Goal: Task Accomplishment & Management: Use online tool/utility

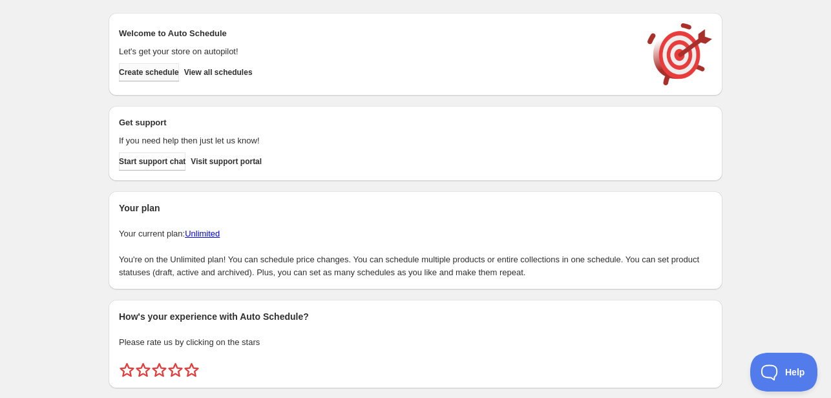
click at [160, 68] on span "Create schedule" at bounding box center [149, 72] width 60 height 10
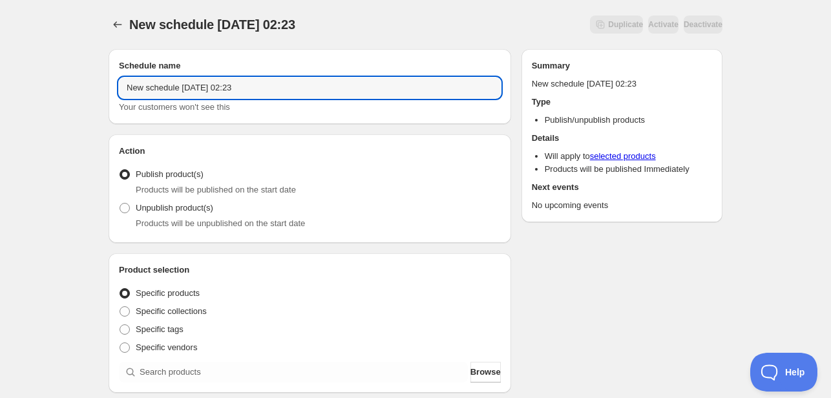
drag, startPoint x: 259, startPoint y: 91, endPoint x: 109, endPoint y: 95, distance: 149.9
click at [112, 94] on div "Schedule name New schedule [DATE] 02:23 Your customers won't see this" at bounding box center [310, 86] width 403 height 75
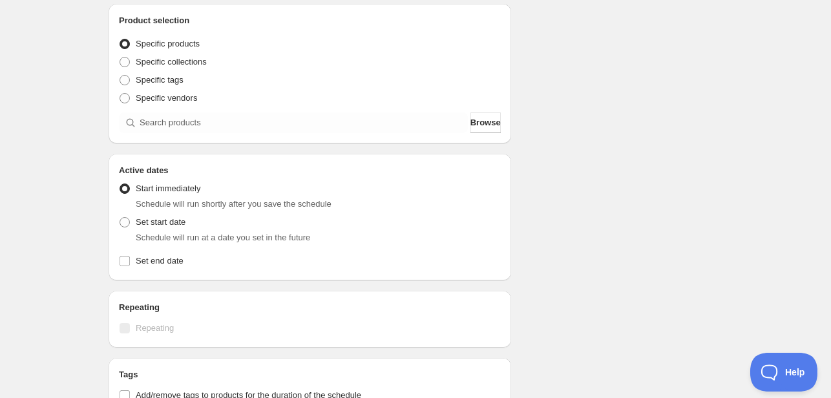
scroll to position [258, 0]
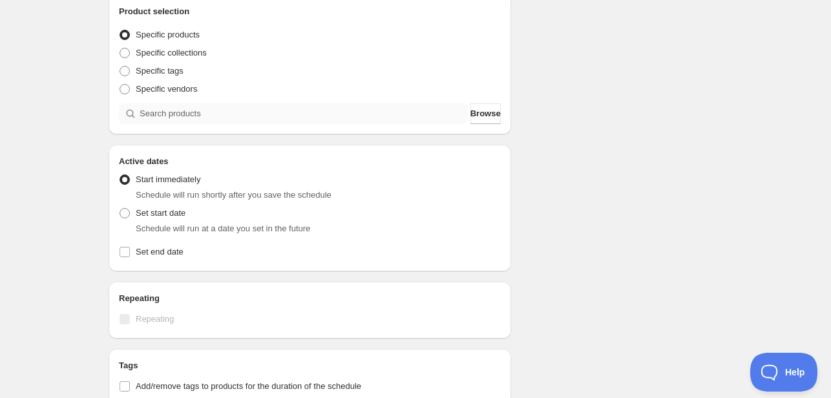
type input "Menu [DATE]"
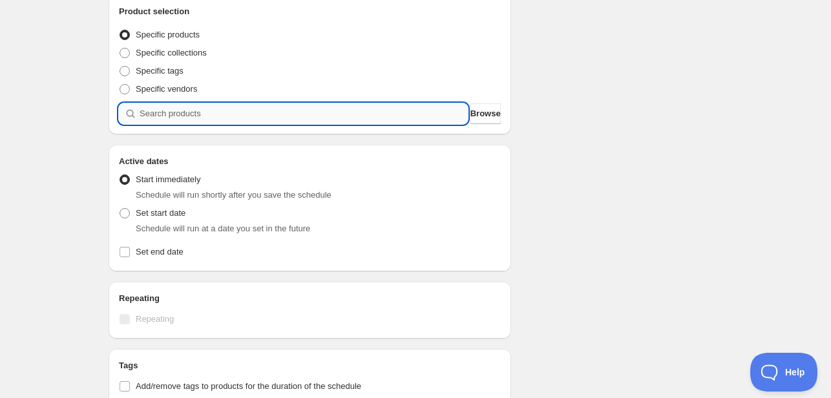
click at [379, 116] on input "search" at bounding box center [304, 113] width 328 height 21
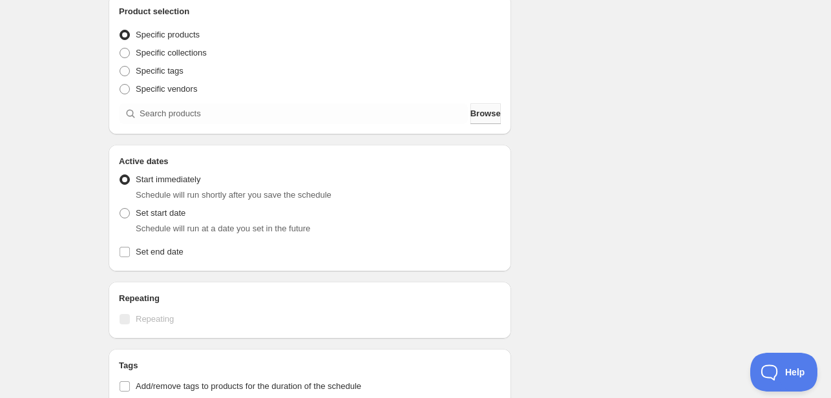
click at [485, 117] on span "Browse" at bounding box center [485, 113] width 30 height 13
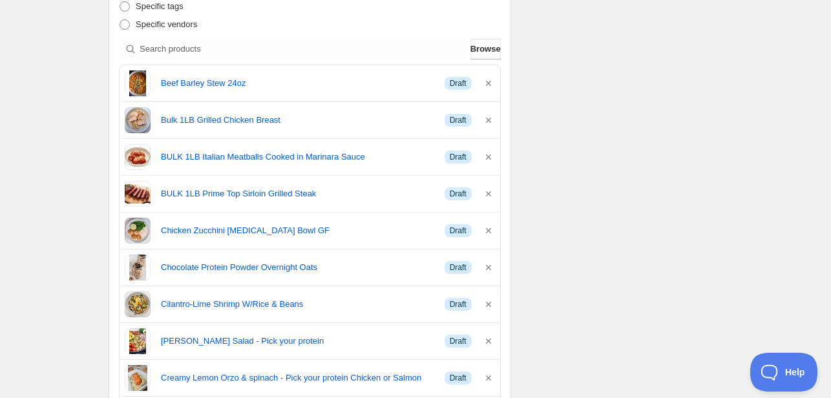
scroll to position [388, 0]
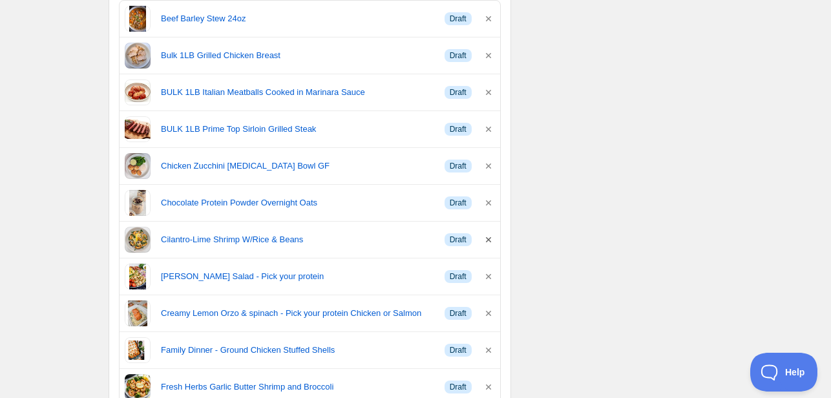
click at [492, 238] on icon "button" at bounding box center [488, 239] width 13 height 13
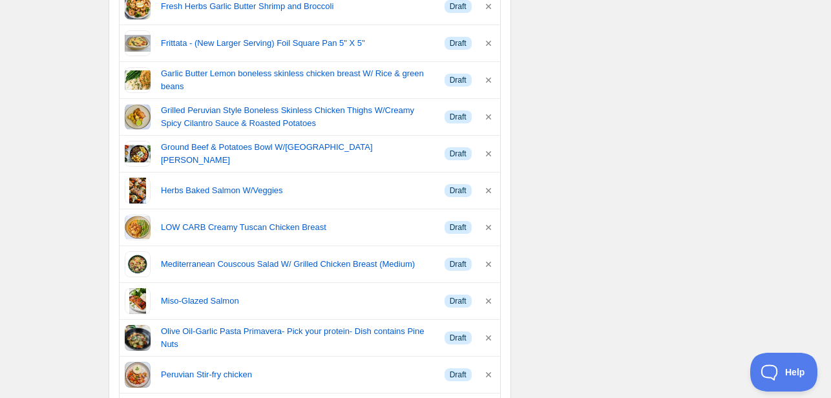
scroll to position [775, 0]
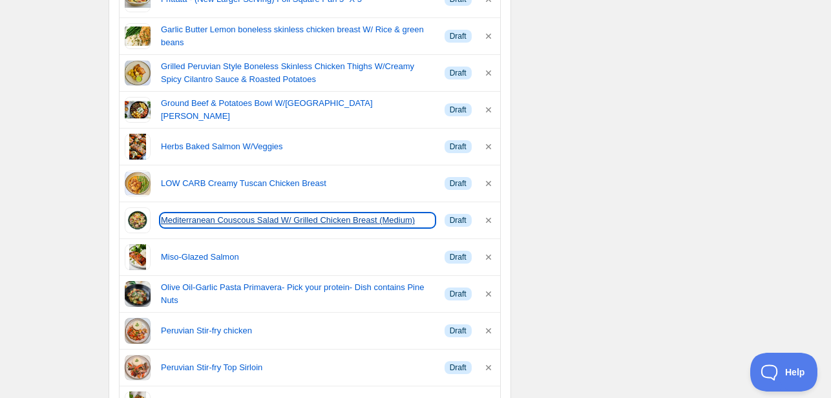
click at [328, 220] on link "Mediterranean Couscous Salad W/ Grilled Chicken Breast (Medium)" at bounding box center [297, 220] width 273 height 13
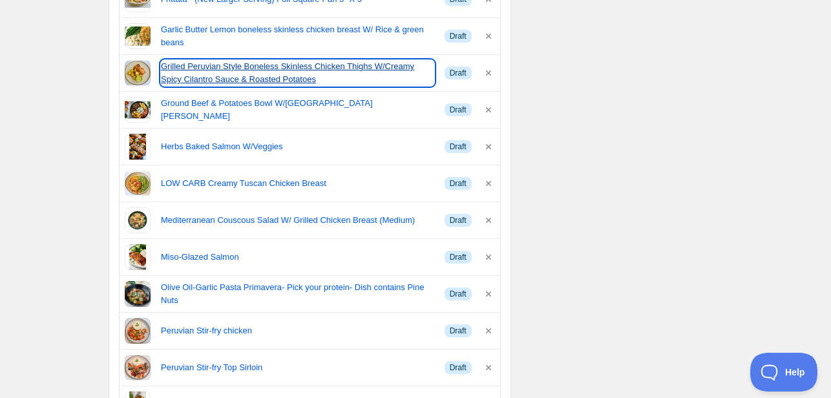
click at [227, 67] on link "Grilled Peruvian Style Boneless Skinless Chicken Thighs W/Creamy Spicy Cilantro…" at bounding box center [297, 73] width 273 height 26
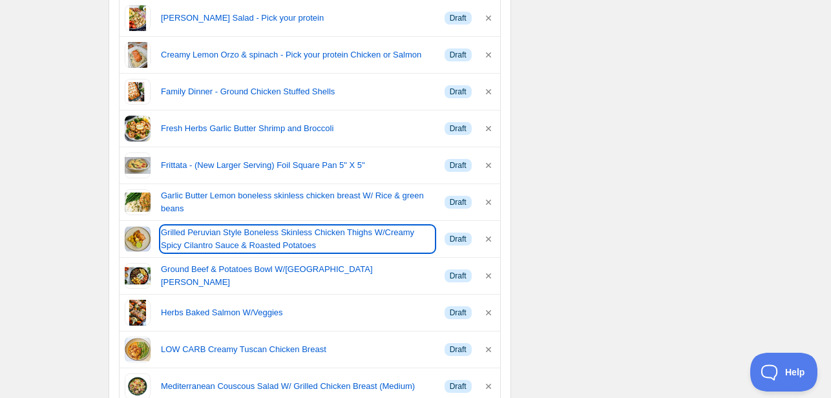
scroll to position [517, 0]
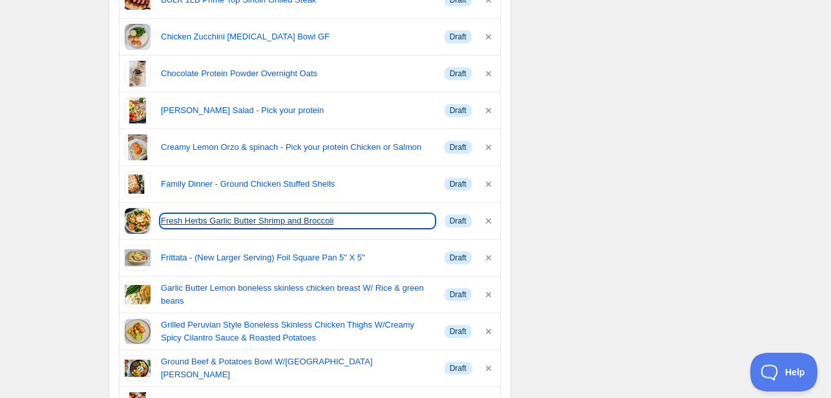
click at [233, 219] on link "Fresh Herbs Garlic Butter Shrimp and Broccoli" at bounding box center [297, 220] width 273 height 13
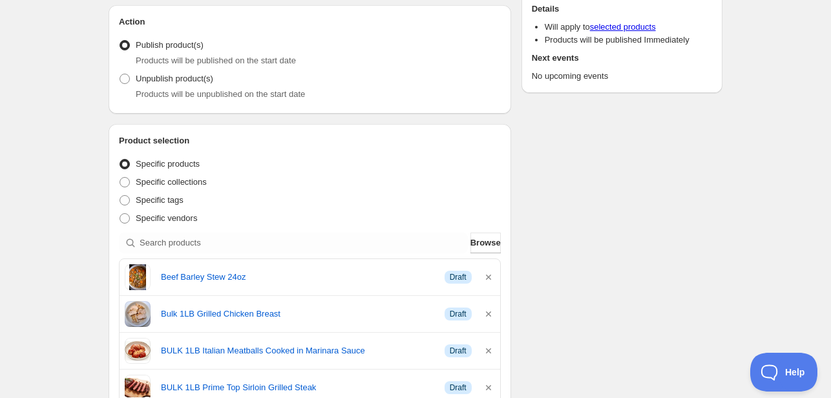
scroll to position [129, 0]
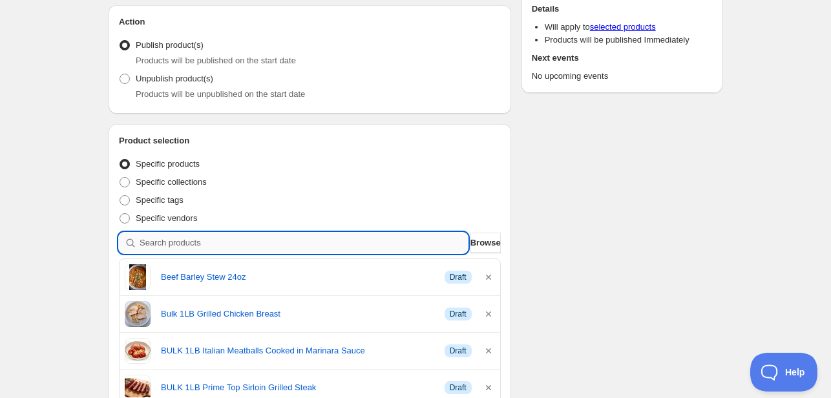
click at [239, 244] on input "search" at bounding box center [304, 243] width 328 height 21
type input "s"
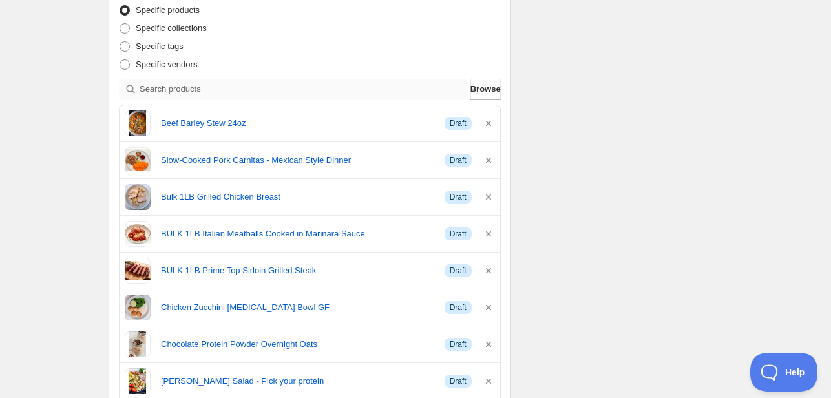
scroll to position [323, 0]
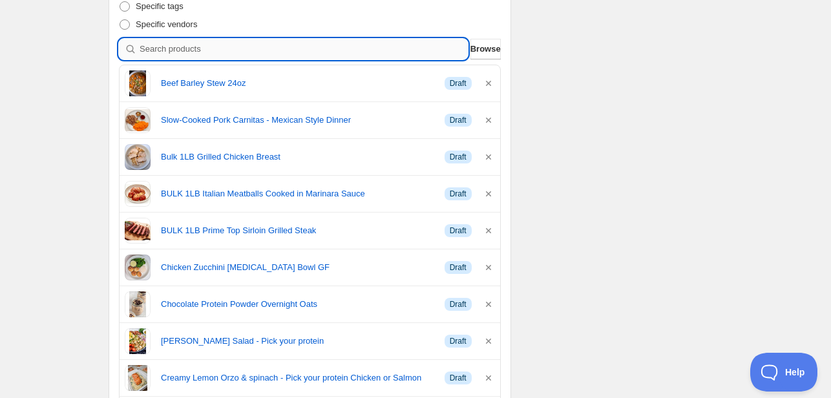
click at [362, 47] on input "search" at bounding box center [304, 49] width 328 height 21
click at [472, 52] on span "Browse" at bounding box center [485, 49] width 30 height 13
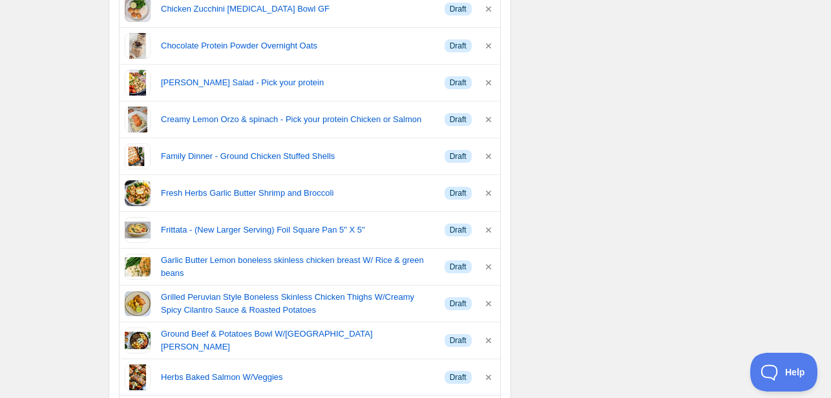
scroll to position [646, 0]
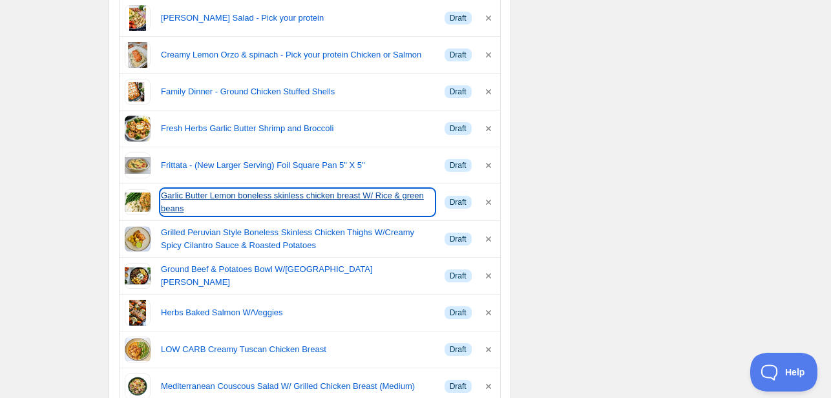
click at [314, 193] on link "Garlic Butter Lemon boneless skinless chicken breast W/ Rice & green beans" at bounding box center [297, 202] width 273 height 26
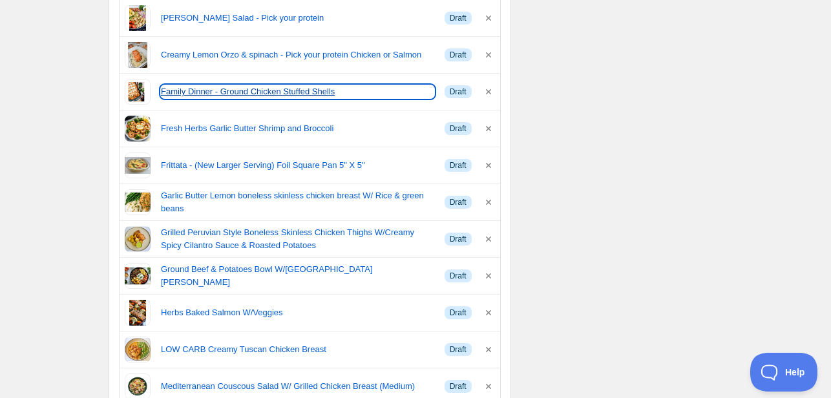
click at [220, 90] on link "Family Dinner - Ground Chicken Stuffed Shells" at bounding box center [297, 91] width 273 height 13
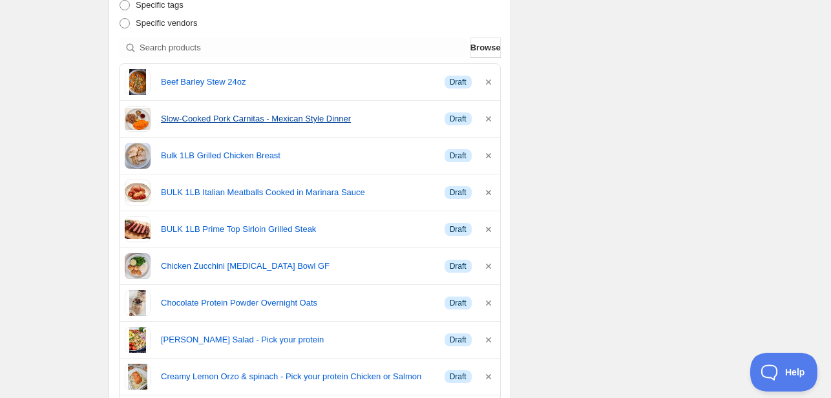
scroll to position [194, 0]
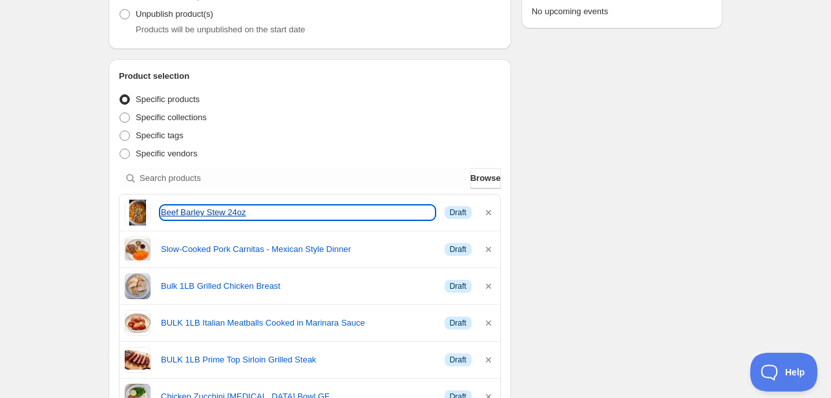
click at [202, 212] on link "Beef Barley Stew 24oz" at bounding box center [297, 212] width 273 height 13
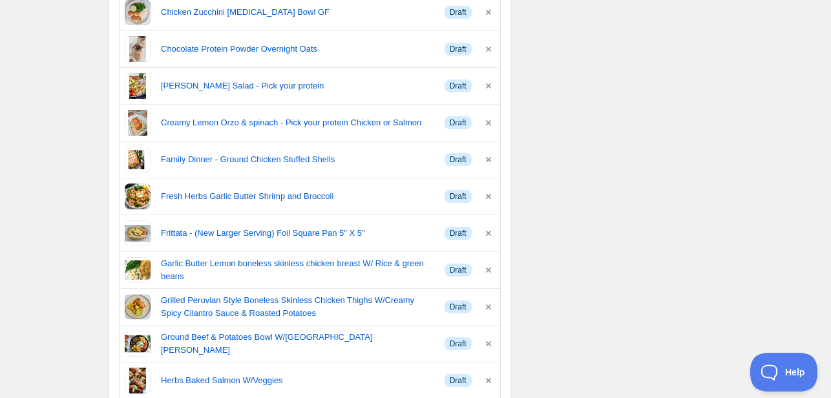
scroll to position [581, 0]
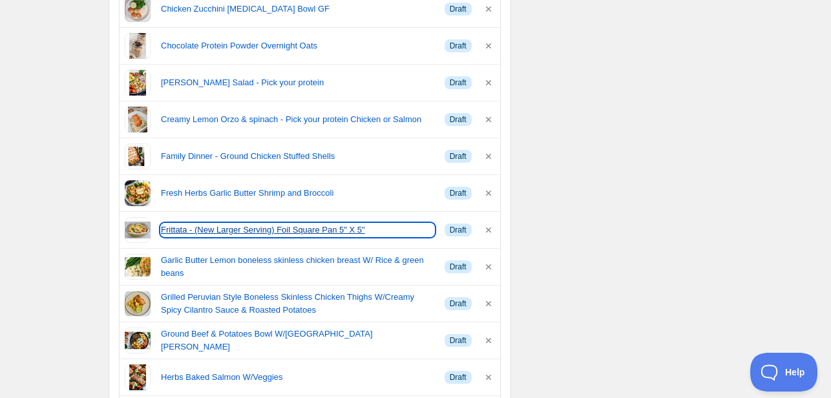
click at [248, 230] on link "Frittata - (New Larger Serving) Foil Square Pan 5" X 5"" at bounding box center [297, 230] width 273 height 13
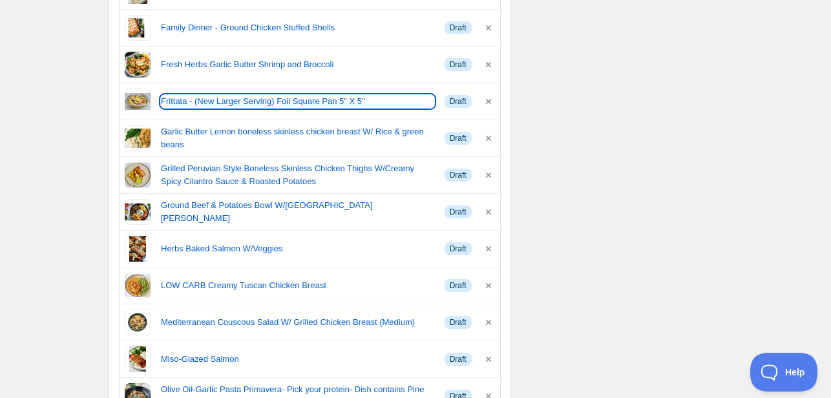
scroll to position [775, 0]
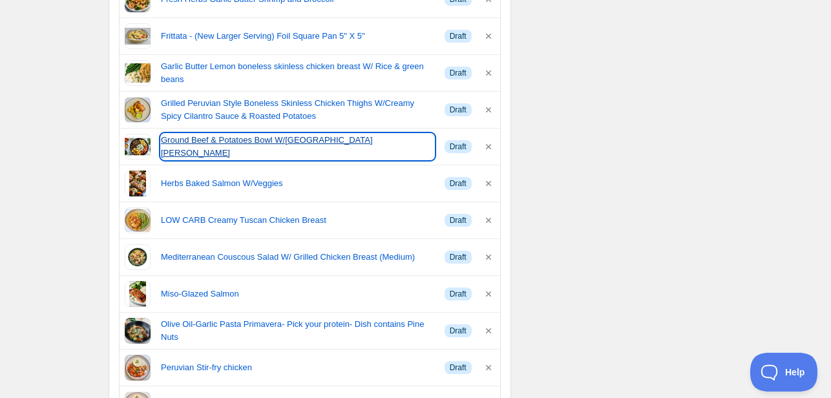
click at [258, 143] on link "Ground Beef & Potatoes Bowl W/[GEOGRAPHIC_DATA][PERSON_NAME]" at bounding box center [297, 147] width 273 height 26
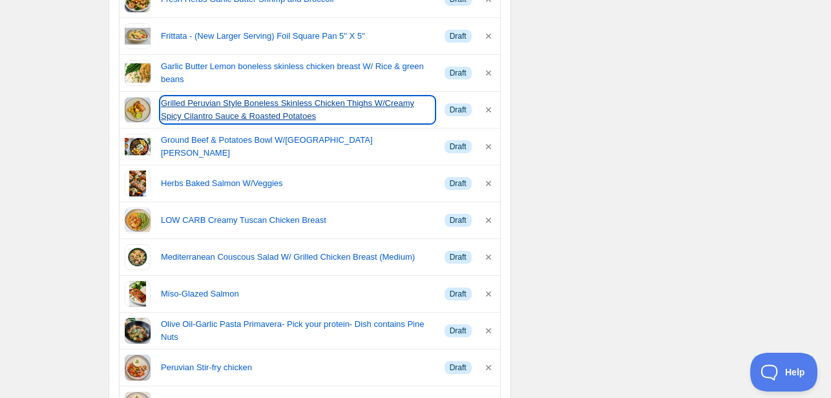
click at [222, 109] on link "Grilled Peruvian Style Boneless Skinless Chicken Thighs W/Creamy Spicy Cilantro…" at bounding box center [297, 110] width 273 height 26
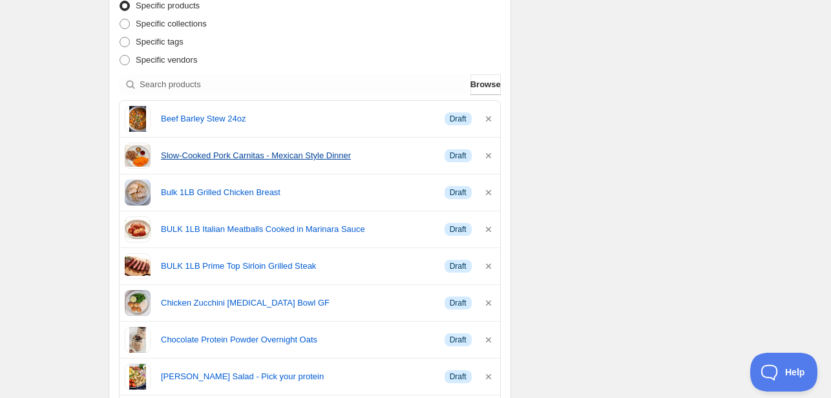
scroll to position [258, 0]
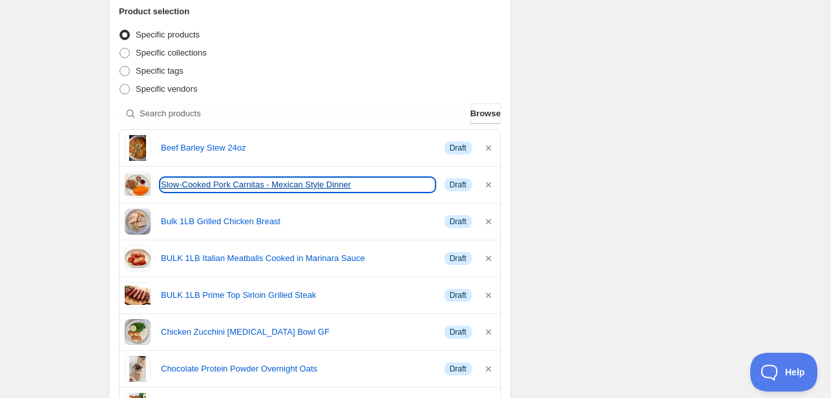
click at [211, 187] on link "Slow-Cooked Pork Carnitas - Mexican Style Dinner" at bounding box center [297, 184] width 273 height 13
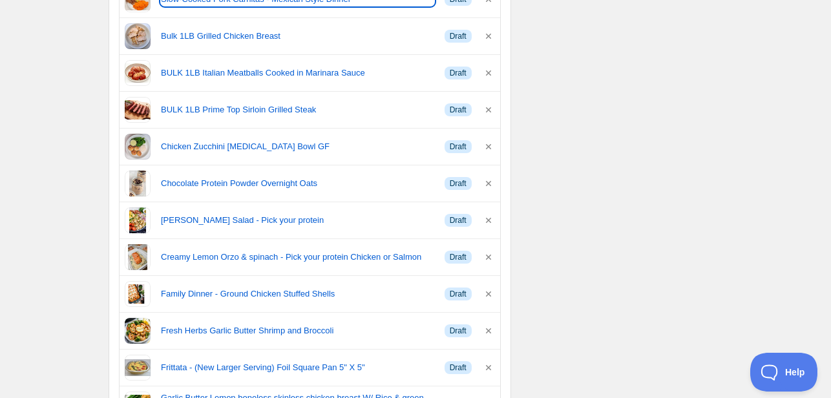
scroll to position [452, 0]
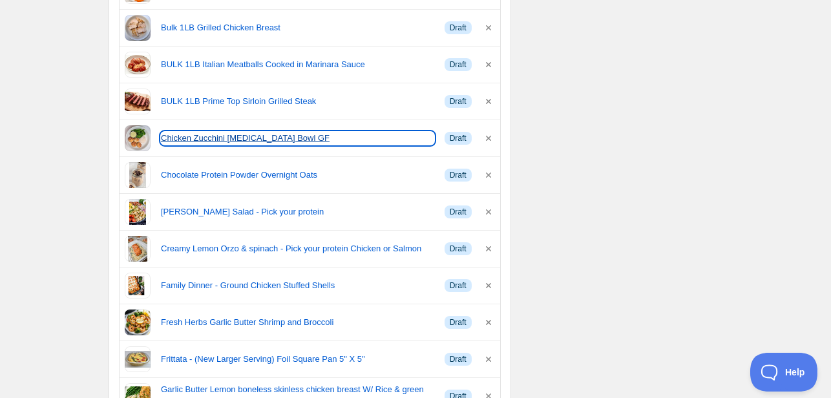
click at [249, 138] on link "Chicken Zucchini [MEDICAL_DATA] Bowl GF" at bounding box center [297, 138] width 273 height 13
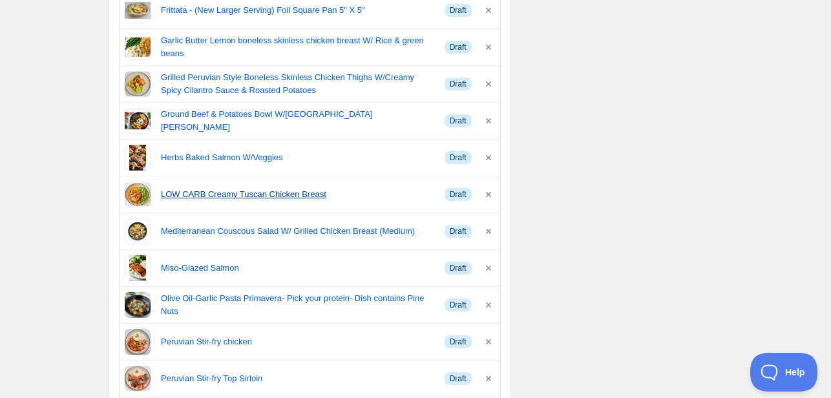
scroll to position [840, 0]
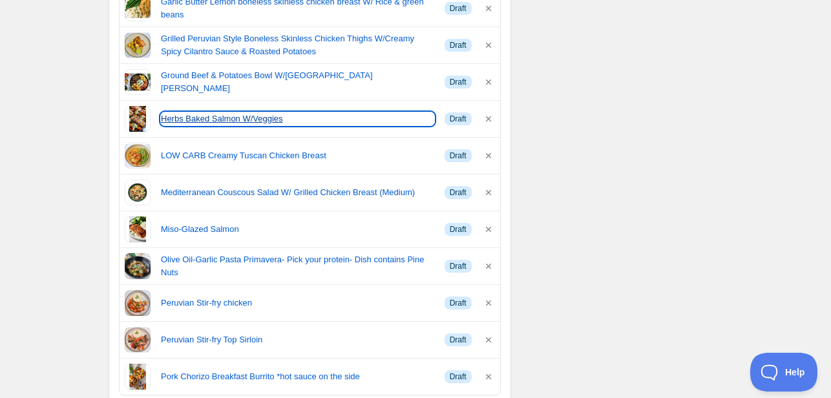
click at [222, 115] on link "Herbs Baked Salmon W/Veggies" at bounding box center [297, 118] width 273 height 13
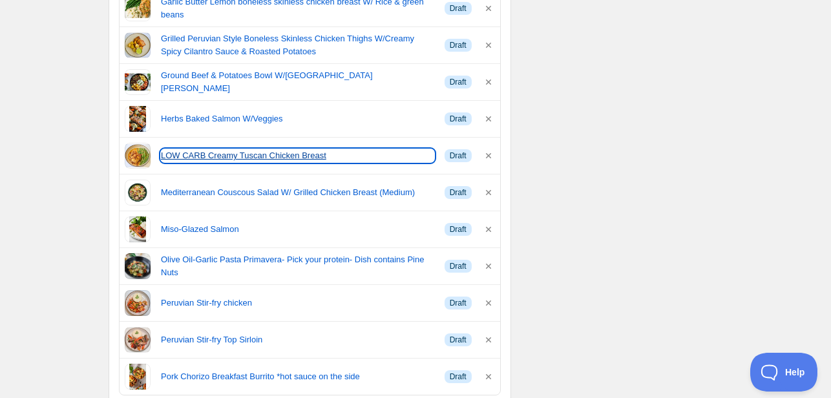
click at [237, 158] on link "LOW CARB Creamy Tuscan Chicken Breast" at bounding box center [297, 155] width 273 height 13
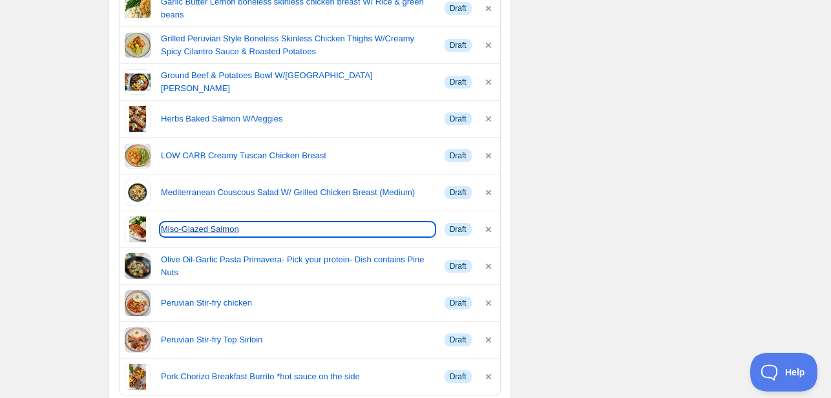
click at [204, 228] on link "Miso-Glazed Salmon" at bounding box center [297, 229] width 273 height 13
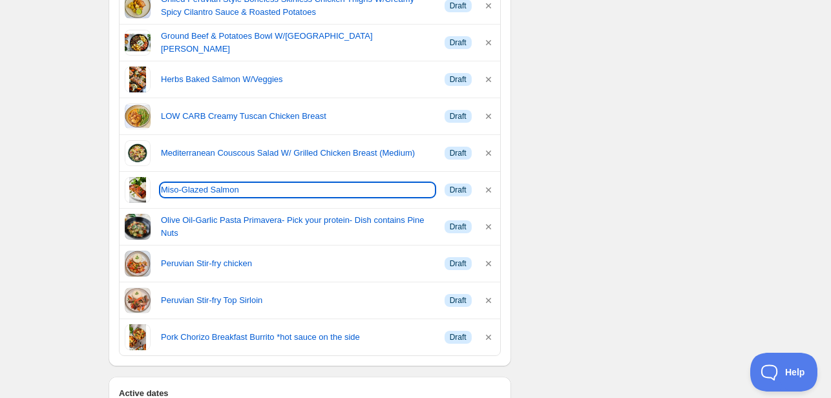
scroll to position [969, 0]
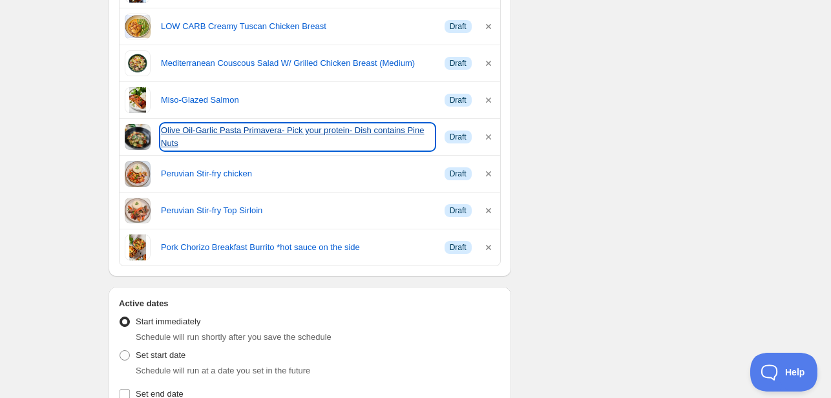
click at [204, 130] on link "Olive Oil-Garlic Pasta Primavera- Pick your protein- Dish contains Pine Nuts" at bounding box center [297, 137] width 273 height 26
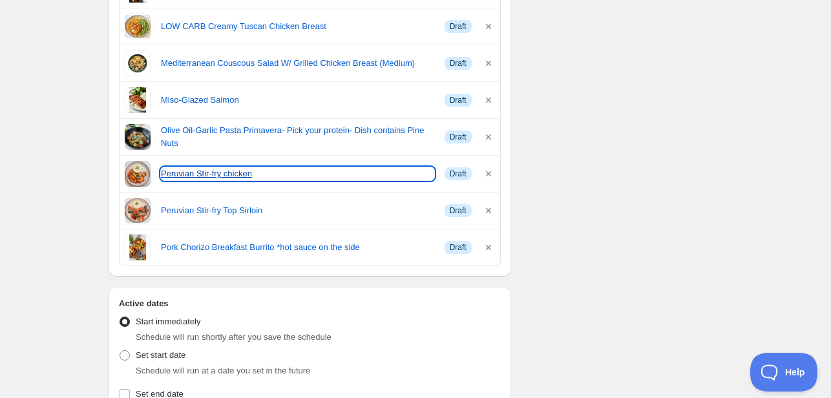
click at [196, 174] on link "Peruvian Stir-fry chicken" at bounding box center [297, 173] width 273 height 13
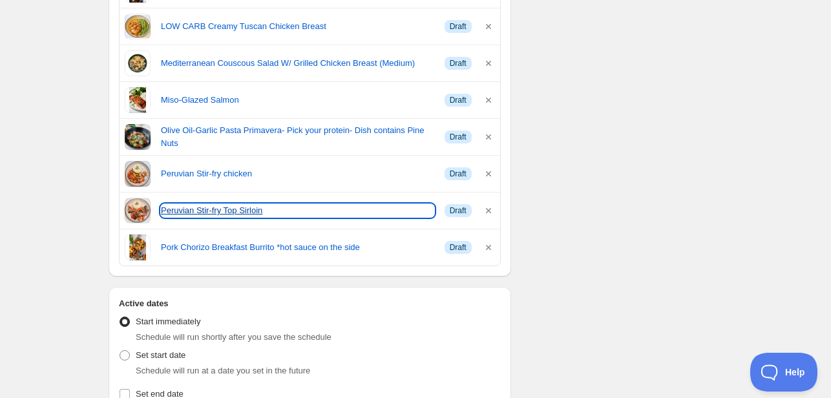
click at [202, 210] on link "Peruvian Stir-fry Top Sirloin" at bounding box center [297, 210] width 273 height 13
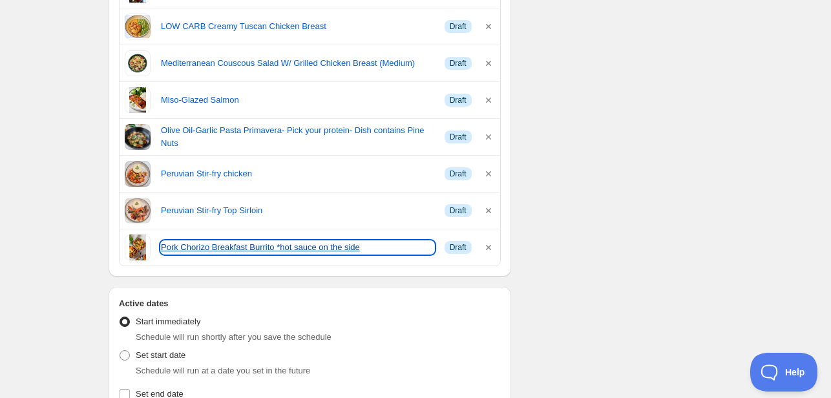
click at [339, 244] on link "Pork Chorizo Breakfast Burrito *hot sauce on the side" at bounding box center [297, 247] width 273 height 13
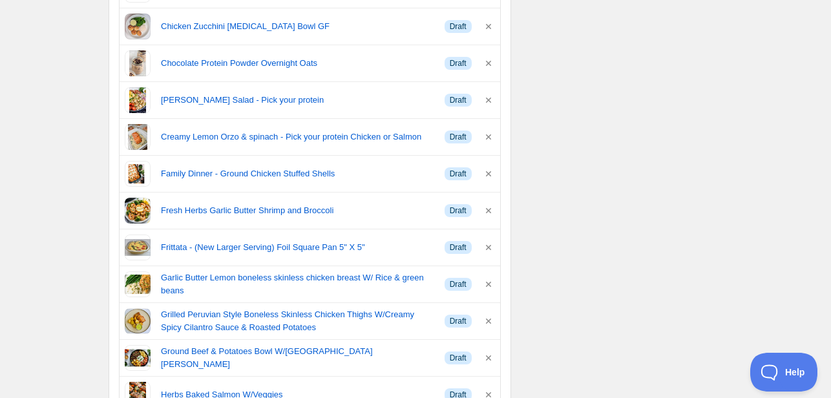
scroll to position [581, 0]
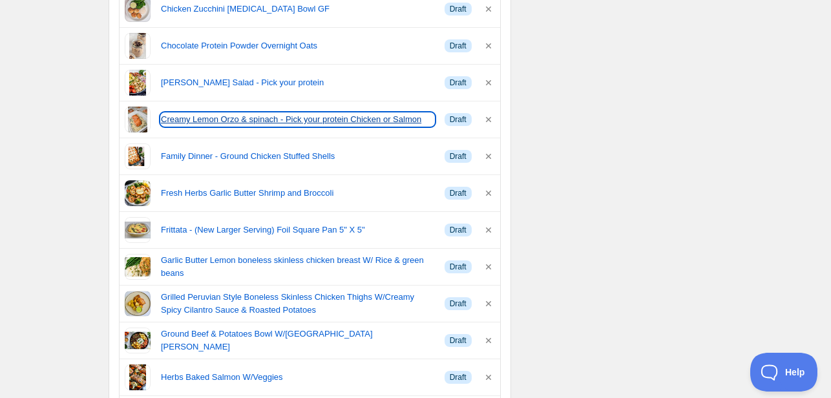
click at [269, 116] on link "Creamy Lemon Orzo & spinach - Pick your protein Chicken or Salmon" at bounding box center [297, 119] width 273 height 13
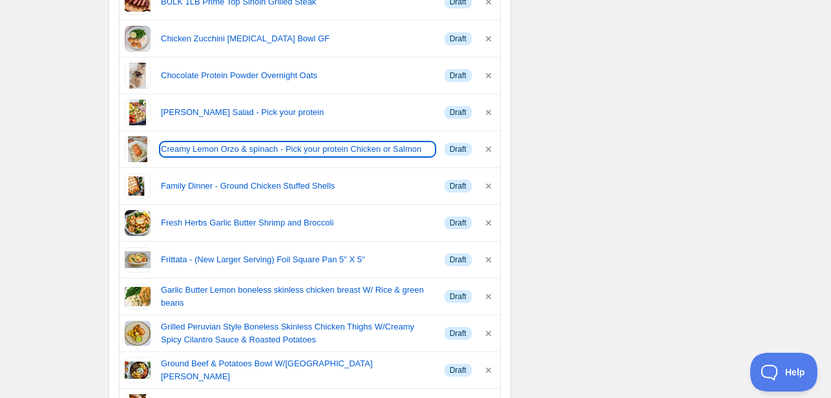
scroll to position [517, 0]
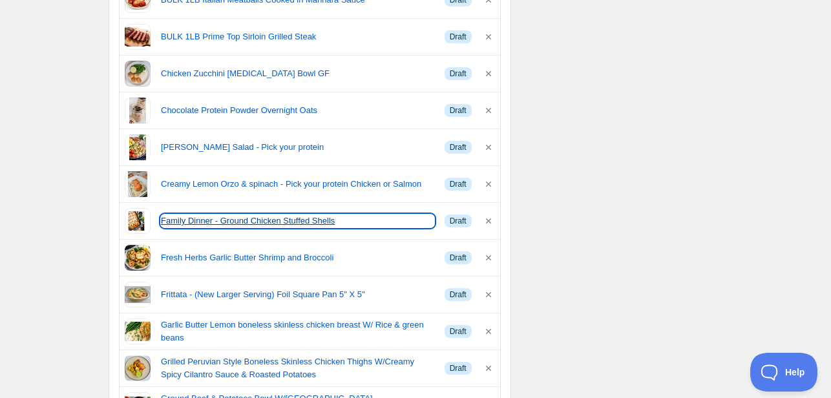
click at [304, 218] on link "Family Dinner - Ground Chicken Stuffed Shells" at bounding box center [297, 220] width 273 height 13
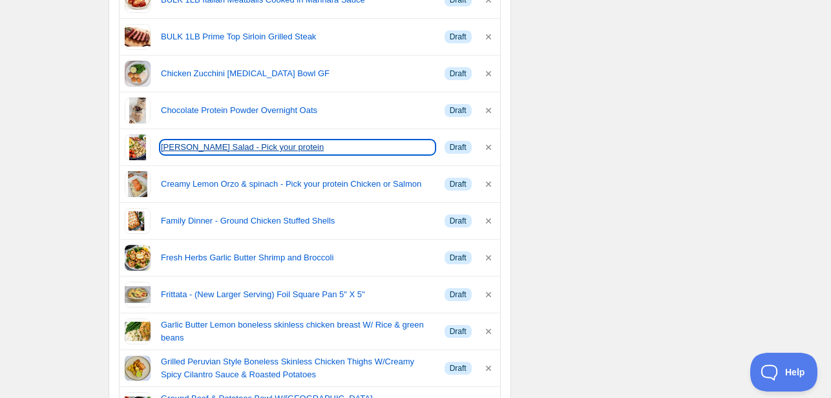
click at [227, 149] on link "[PERSON_NAME] Salad - Pick your protein" at bounding box center [297, 147] width 273 height 13
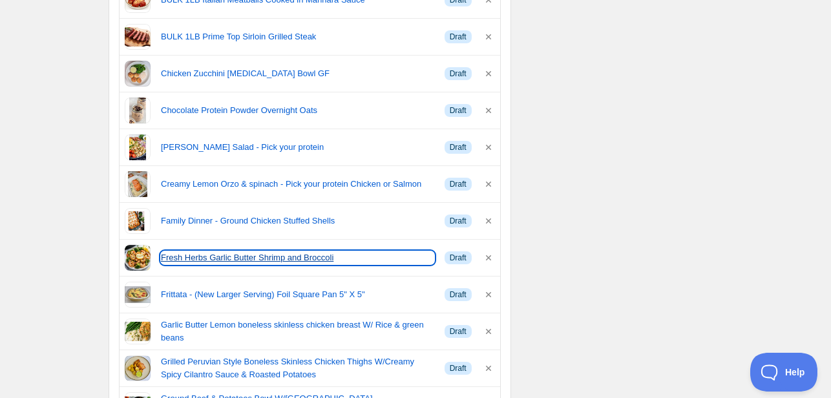
click at [259, 255] on link "Fresh Herbs Garlic Butter Shrimp and Broccoli" at bounding box center [297, 257] width 273 height 13
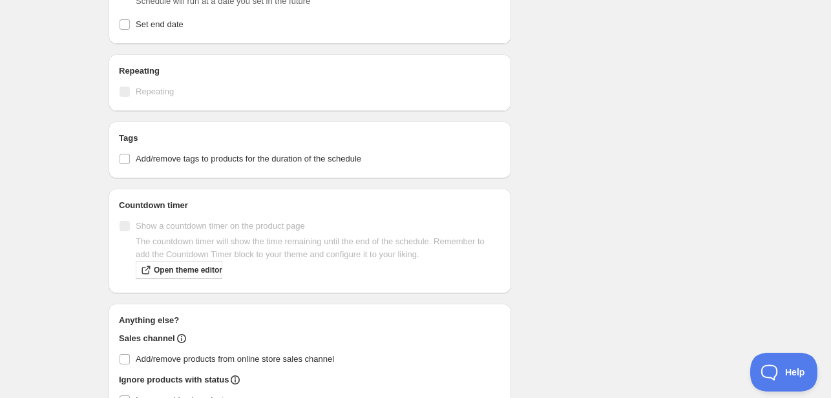
scroll to position [1357, 0]
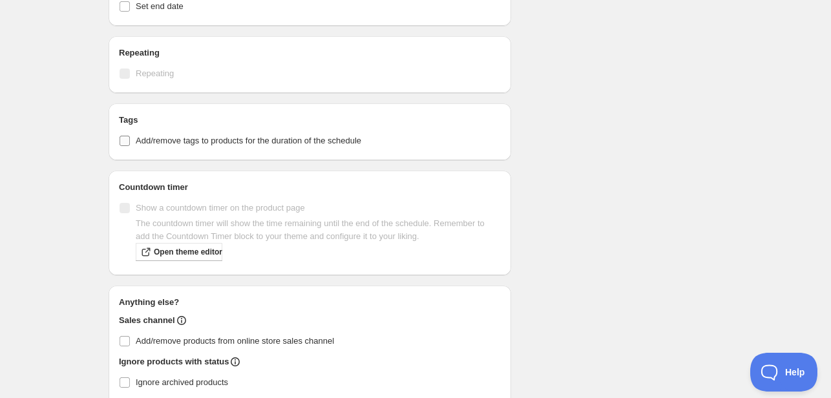
click at [125, 136] on input "Add/remove tags to products for the duration of the schedule" at bounding box center [125, 141] width 10 height 10
checkbox input "true"
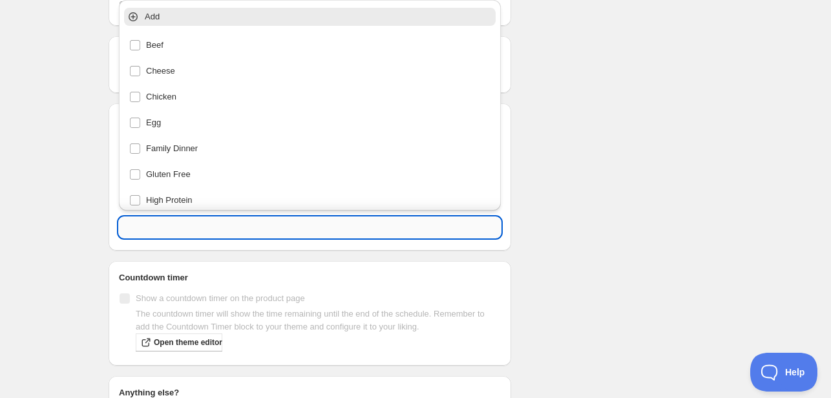
click at [169, 222] on input "text" at bounding box center [310, 227] width 382 height 21
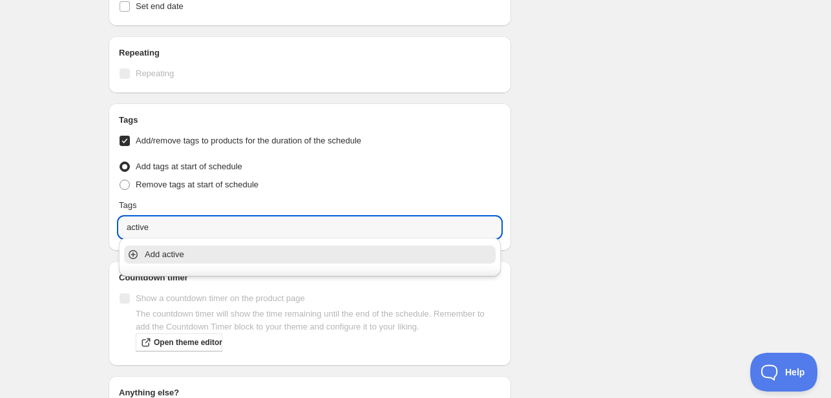
click at [165, 253] on p "Add active" at bounding box center [319, 254] width 348 height 13
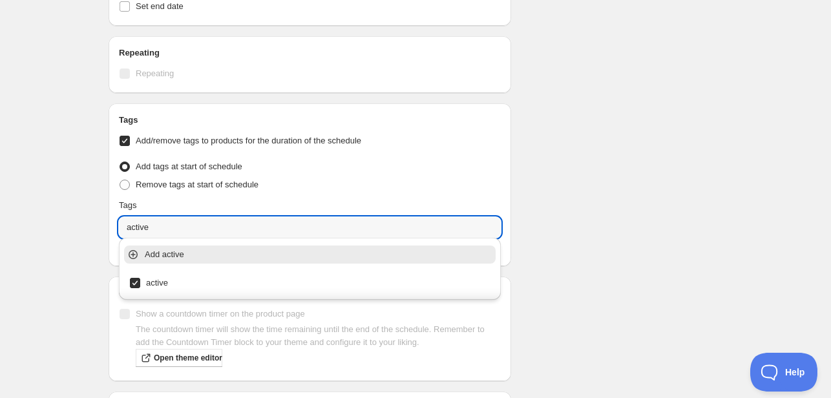
type input "active"
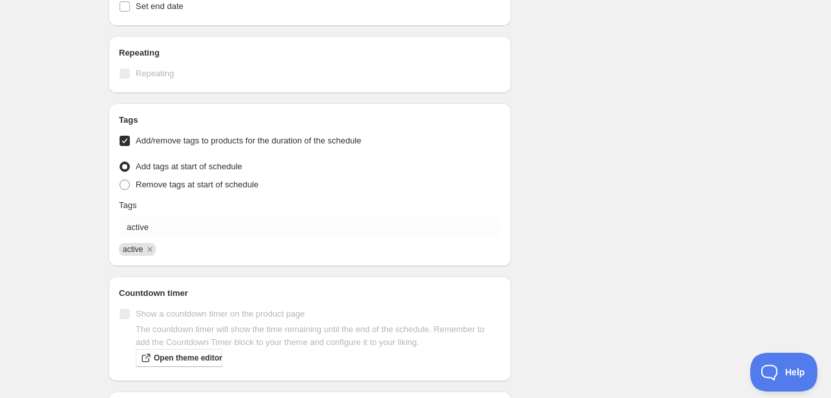
scroll to position [1541, 0]
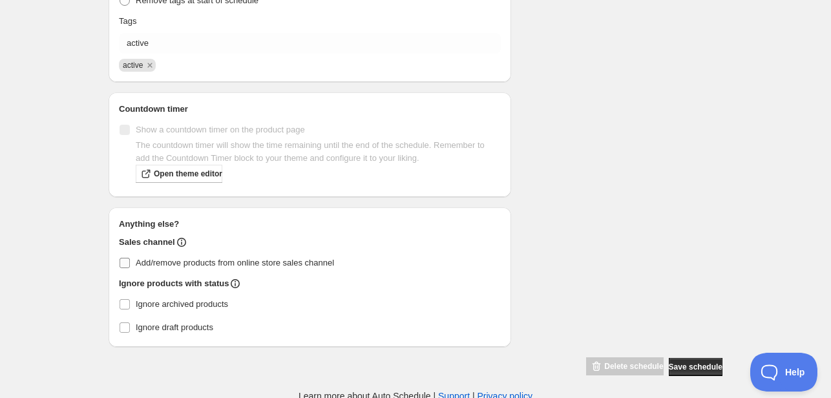
click at [130, 258] on span at bounding box center [125, 263] width 12 height 12
click at [130, 258] on input "Add/remove products from online store sales channel" at bounding box center [125, 263] width 10 height 10
checkbox input "true"
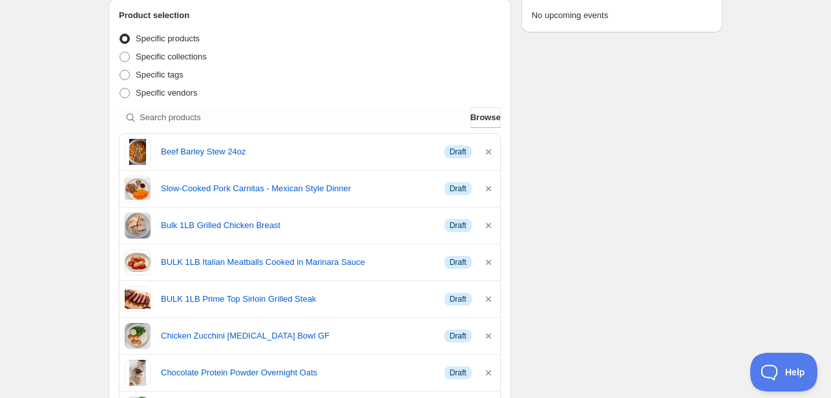
scroll to position [249, 0]
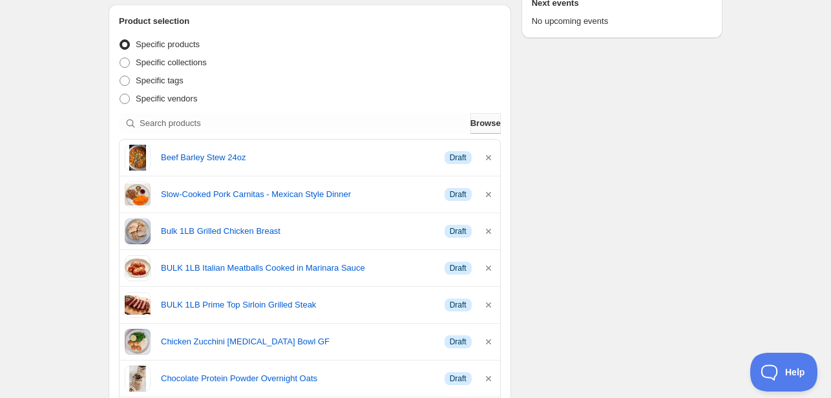
click at [476, 127] on span "Browse" at bounding box center [485, 123] width 30 height 13
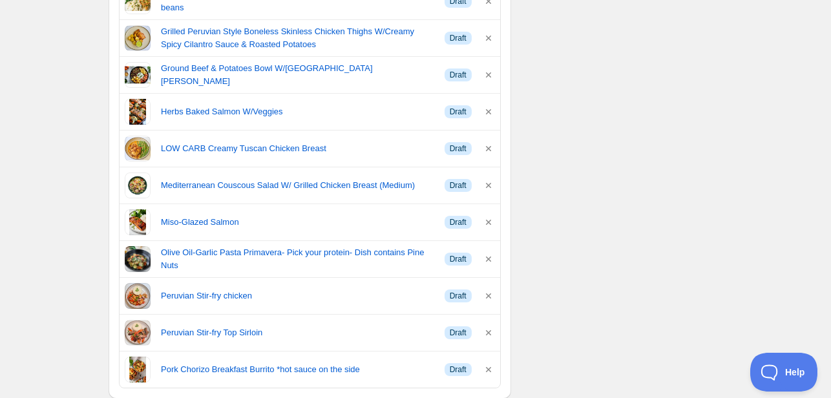
scroll to position [895, 0]
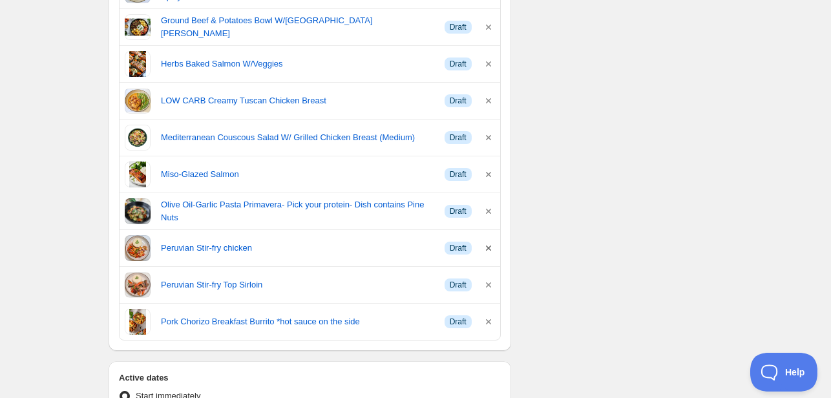
click at [490, 246] on icon "button" at bounding box center [488, 248] width 13 height 13
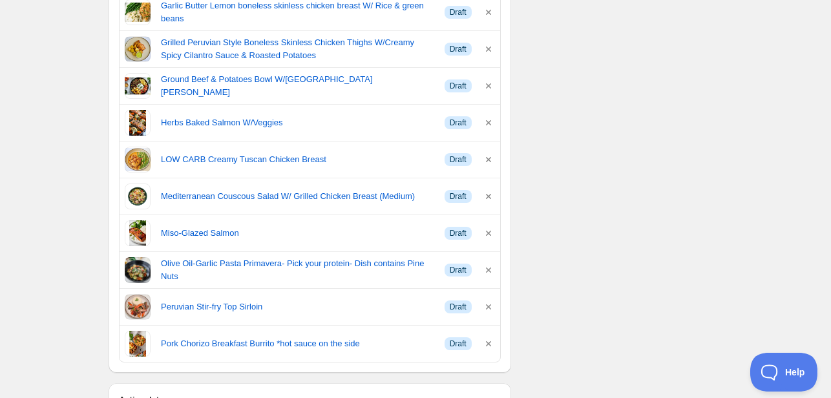
scroll to position [766, 0]
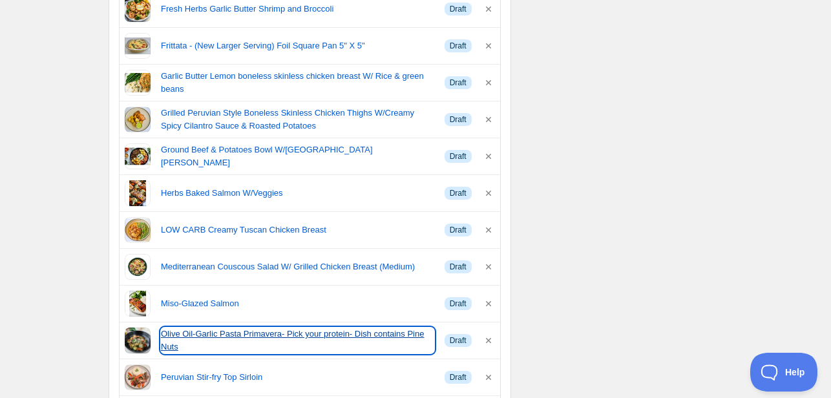
click at [310, 331] on link "Olive Oil-Garlic Pasta Primavera- Pick your protein- Dish contains Pine Nuts" at bounding box center [297, 341] width 273 height 26
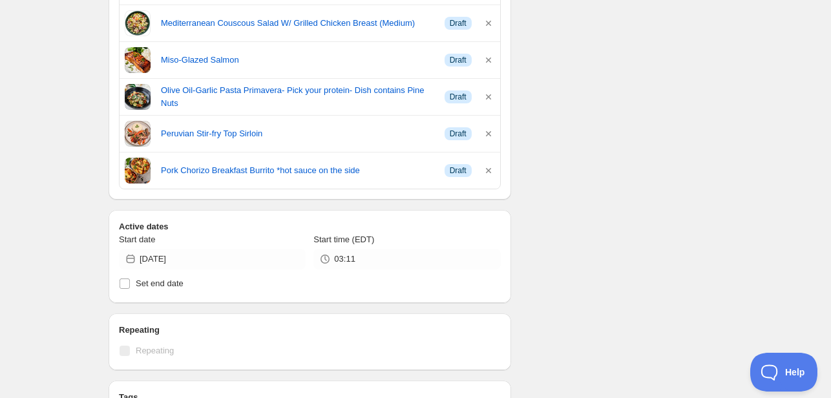
scroll to position [1153, 0]
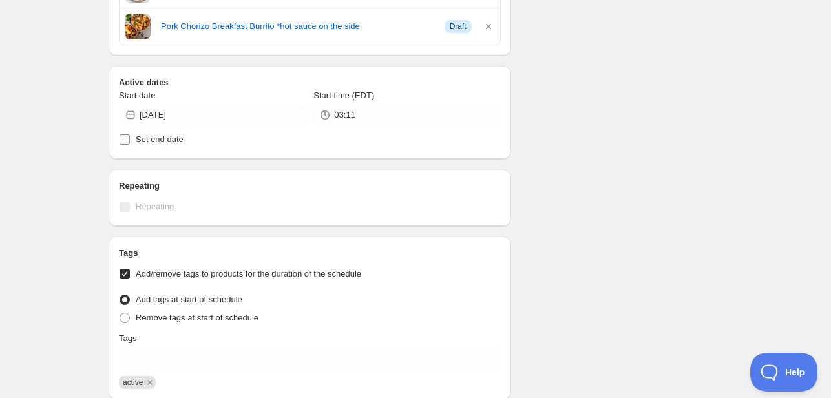
click at [121, 140] on input "Set end date" at bounding box center [125, 139] width 10 height 10
checkbox input "true"
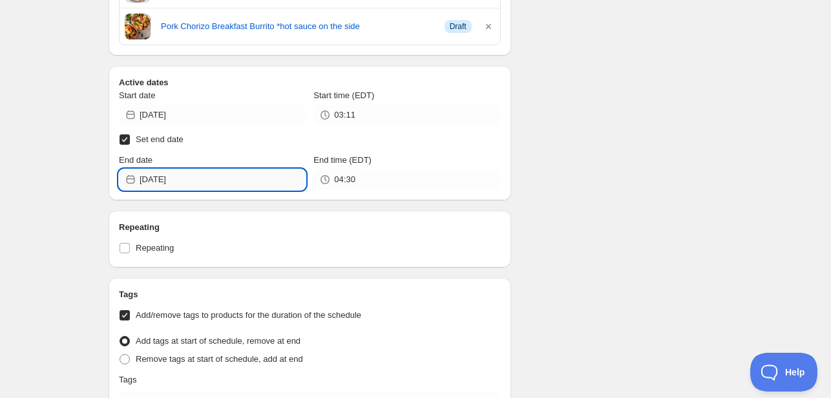
click at [207, 181] on input "[DATE]" at bounding box center [223, 179] width 166 height 21
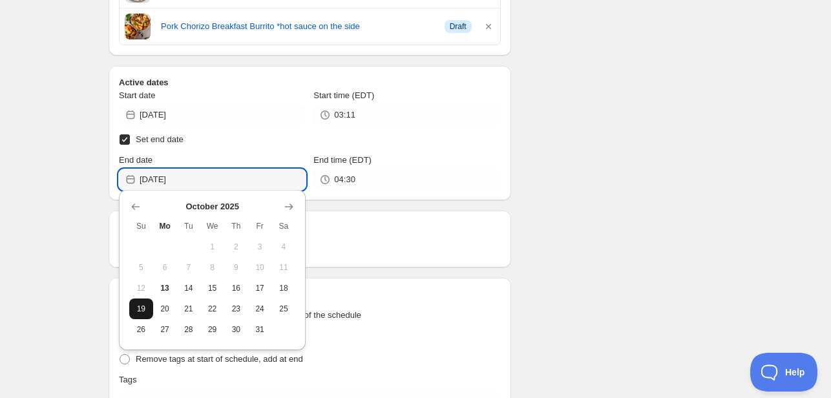
click at [138, 315] on button "19" at bounding box center [141, 308] width 24 height 21
type input "[DATE]"
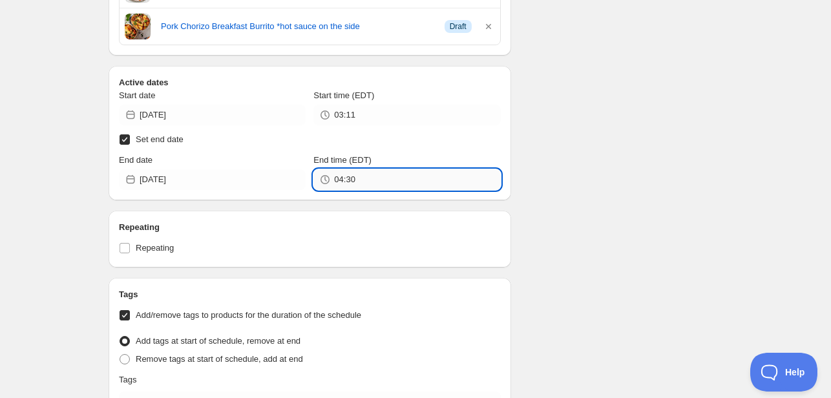
click at [359, 174] on input "04:30" at bounding box center [417, 179] width 166 height 21
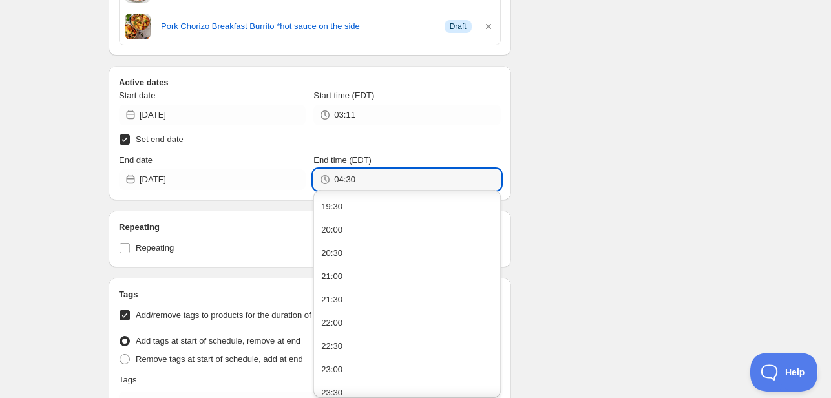
scroll to position [914, 0]
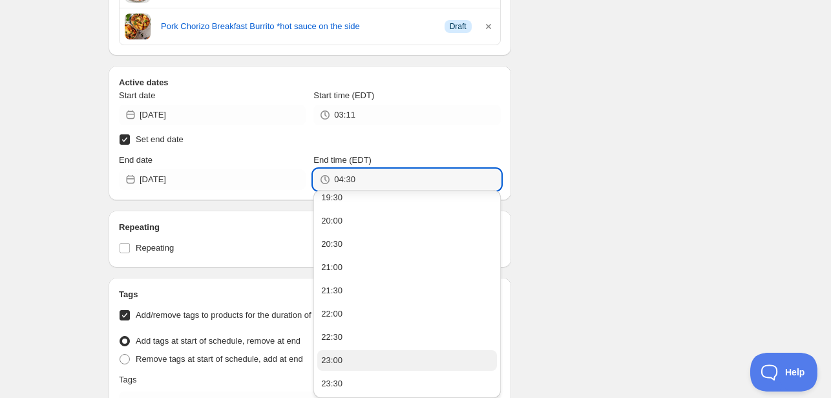
click at [353, 361] on button "23:00" at bounding box center [406, 360] width 179 height 21
type input "23:00"
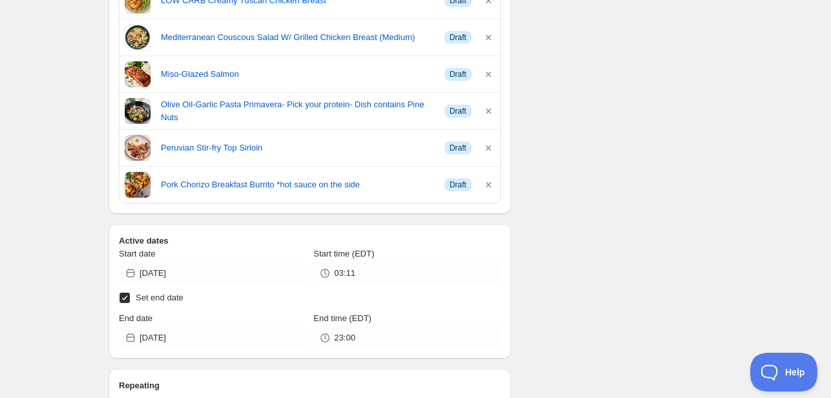
scroll to position [863, 0]
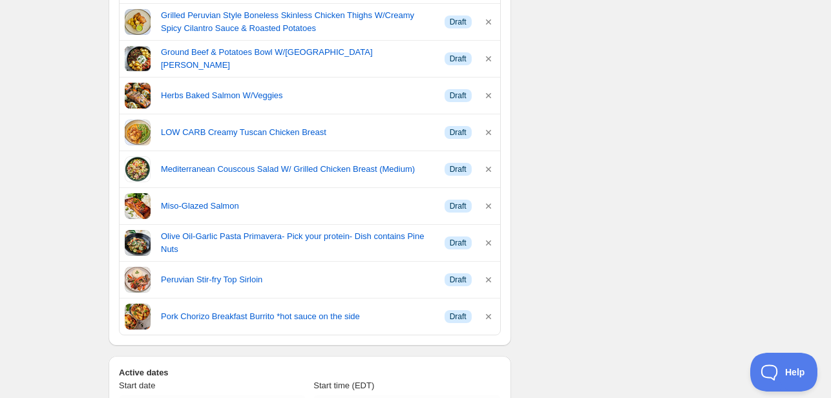
click at [590, 256] on div "Schedule name Menu [DATE] Your customers won't see this Action Action Publish p…" at bounding box center [410, 132] width 624 height 1912
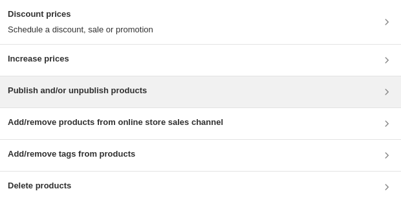
click at [87, 89] on h3 "Publish and/or unpublish products" at bounding box center [77, 90] width 139 height 13
